Goal: Information Seeking & Learning: Learn about a topic

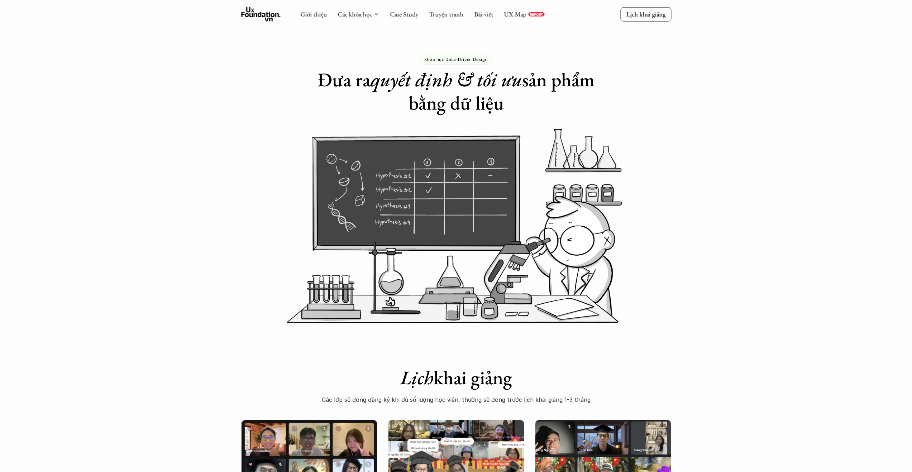
scroll to position [888, 0]
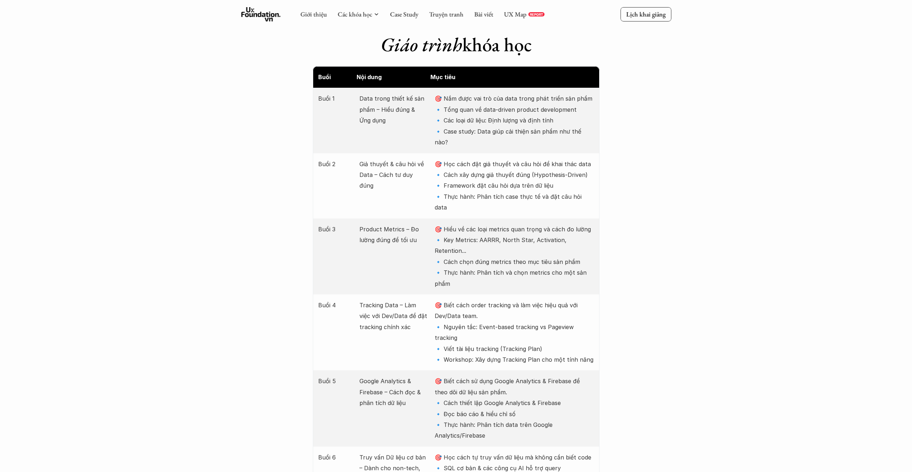
drag, startPoint x: 531, startPoint y: 193, endPoint x: 585, endPoint y: 196, distance: 53.8
click at [585, 224] on p "🎯 Hiểu về các loại metrics quan trọng và cách đo lường 🔹 Key Metrics: AARRR, No…" at bounding box center [514, 256] width 159 height 65
click at [516, 224] on p "🎯 Hiểu về các loại metrics quan trọng và cách đo lường 🔹 Key Metrics: AARRR, No…" at bounding box center [514, 256] width 159 height 65
drag, startPoint x: 502, startPoint y: 208, endPoint x: 575, endPoint y: 212, distance: 73.6
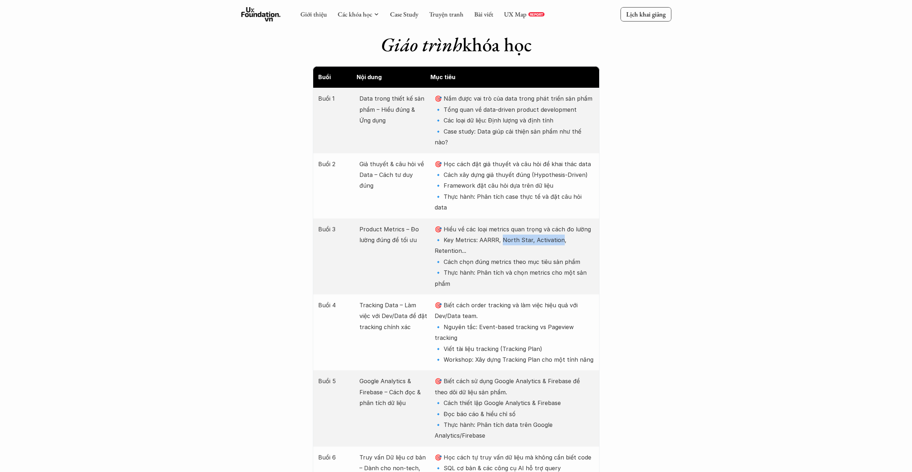
click at [575, 224] on p "🎯 Hiểu về các loại metrics quan trọng và cách đo lường 🔹 Key Metrics: AARRR, No…" at bounding box center [514, 256] width 159 height 65
drag, startPoint x: 533, startPoint y: 151, endPoint x: 582, endPoint y: 151, distance: 48.7
click at [582, 159] on p "🎯 Học cách đặt giả thuyết và câu hỏi để khai thác data 🔹 Cách xây dựng giả thuy…" at bounding box center [514, 186] width 159 height 54
copy p "ypothesis-Driven)"
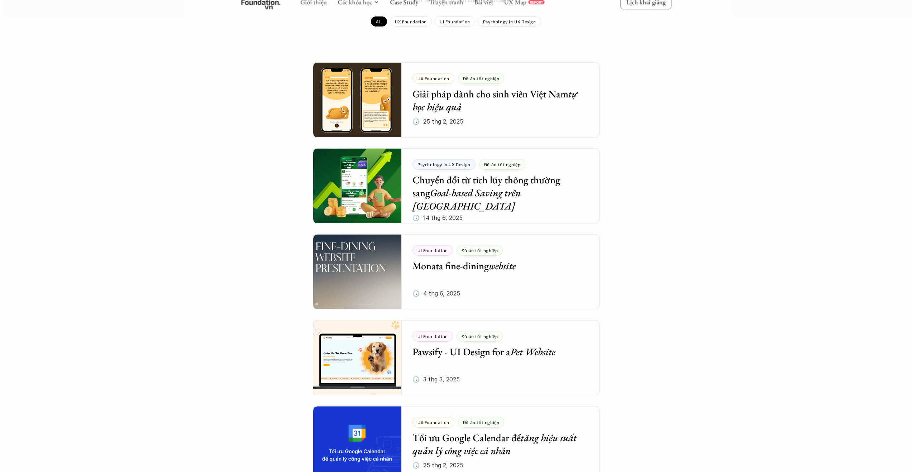
scroll to position [109, 0]
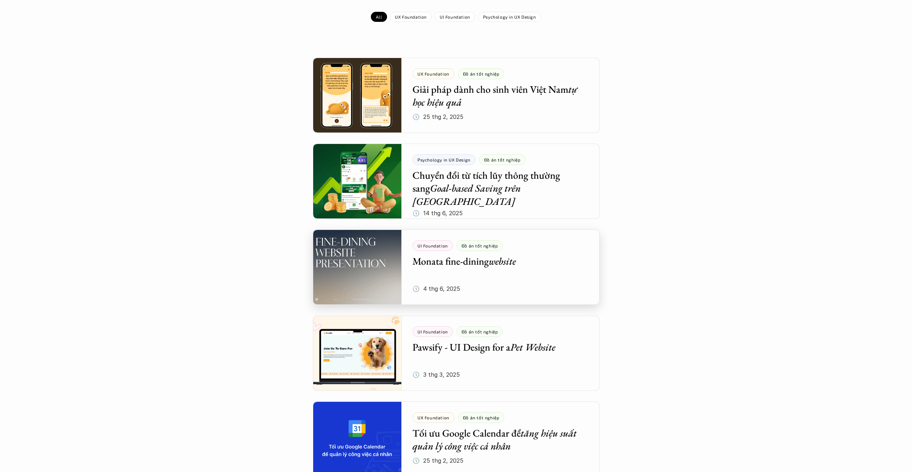
click at [456, 276] on div at bounding box center [456, 267] width 287 height 75
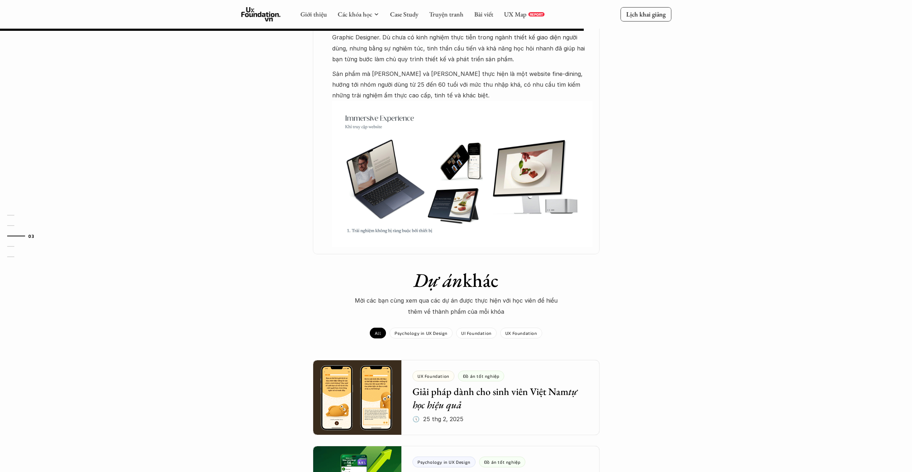
scroll to position [369, 0]
